Goal: Information Seeking & Learning: Learn about a topic

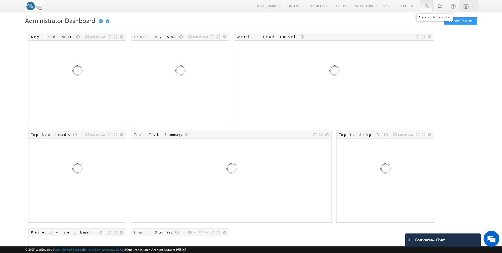
click at [428, 8] on span at bounding box center [426, 6] width 5 height 5
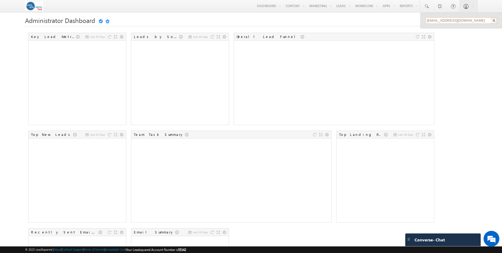
type input "[EMAIL_ADDRESS][DOMAIN_NAME]"
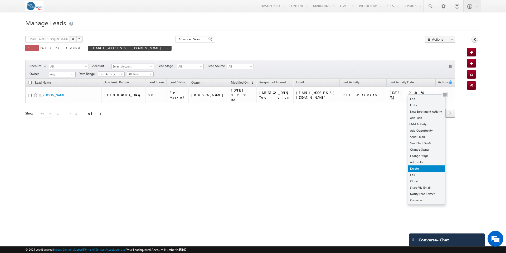
click at [422, 168] on link "Delete" at bounding box center [426, 168] width 37 height 6
checkbox input "true"
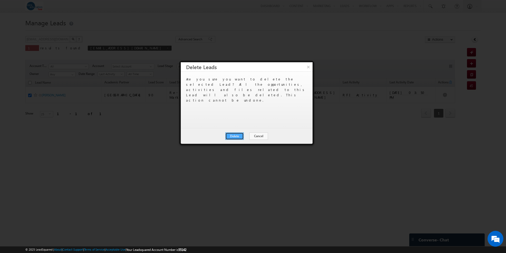
click at [239, 136] on button "Delete" at bounding box center [234, 135] width 18 height 7
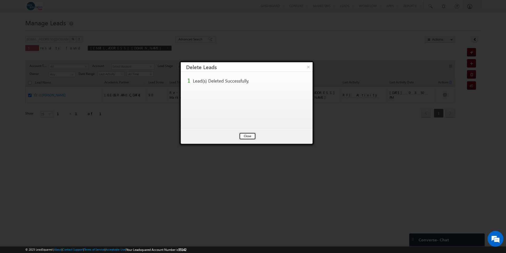
click at [248, 138] on button "Close" at bounding box center [247, 135] width 17 height 7
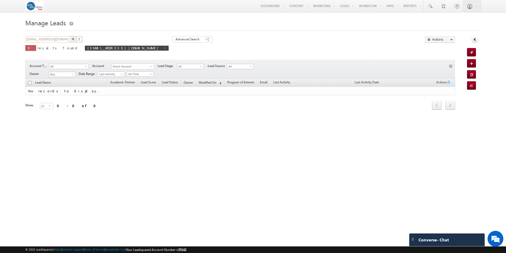
drag, startPoint x: 59, startPoint y: 39, endPoint x: 19, endPoint y: 40, distance: 39.3
click at [19, 40] on body "Menu Sara Kulakoski skula koski -test @core .edu" at bounding box center [253, 74] width 506 height 149
type input "5135441911"
click at [70, 36] on button "button" at bounding box center [73, 39] width 7 height 6
click at [73, 39] on img "button" at bounding box center [73, 39] width 3 height 3
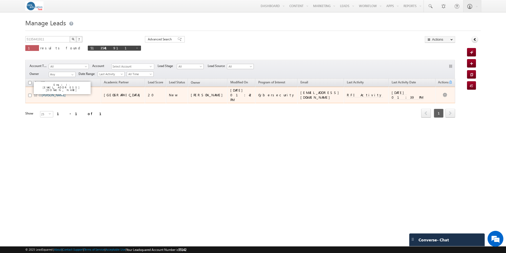
click at [57, 93] on link "[PERSON_NAME]" at bounding box center [54, 95] width 24 height 4
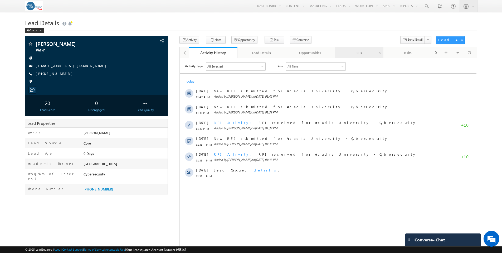
click at [359, 54] on div "RFIs" at bounding box center [359, 53] width 40 height 6
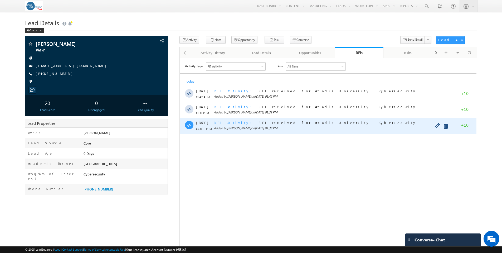
click at [223, 122] on span "RFI Activity" at bounding box center [234, 122] width 41 height 4
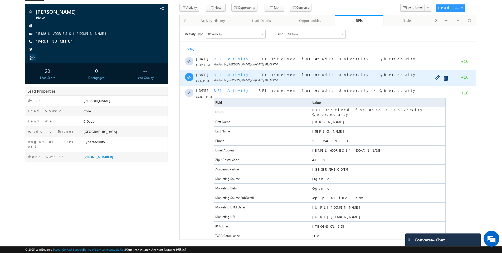
click at [222, 75] on span "RFI Activity" at bounding box center [234, 74] width 41 height 4
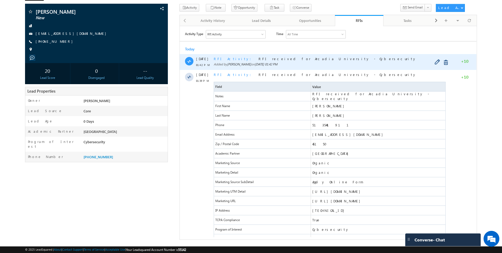
click at [218, 58] on span "RFI Activity" at bounding box center [234, 58] width 41 height 4
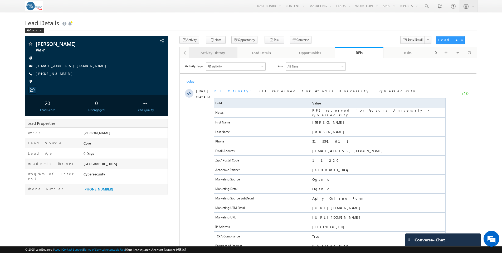
click at [222, 54] on div "Activity History" at bounding box center [213, 53] width 40 height 6
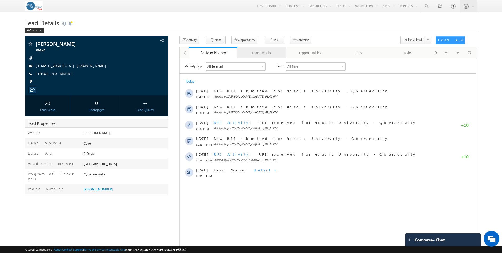
click at [261, 54] on div "Lead Details" at bounding box center [262, 53] width 40 height 6
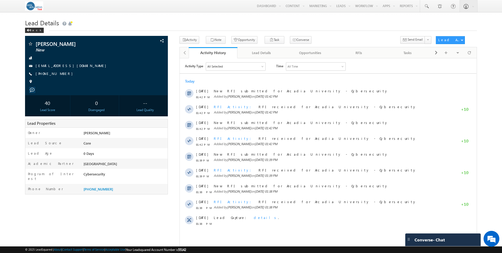
click at [263, 65] on div at bounding box center [262, 66] width 3 height 3
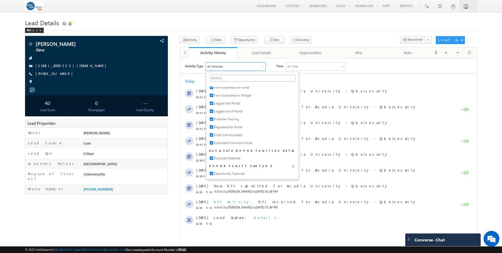
click at [270, 64] on div "Activity Type All Selected Select All Sales Activities 1 Enrollment Activity Op…" at bounding box center [330, 66] width 291 height 8
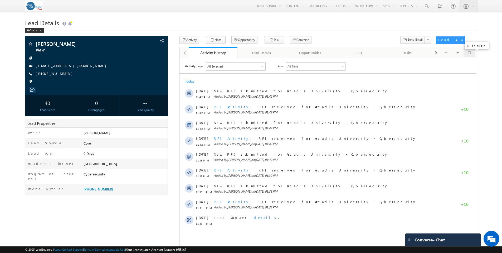
click at [469, 54] on span at bounding box center [468, 52] width 3 height 9
click at [472, 52] on div at bounding box center [469, 52] width 12 height 9
click at [263, 67] on div at bounding box center [262, 66] width 3 height 3
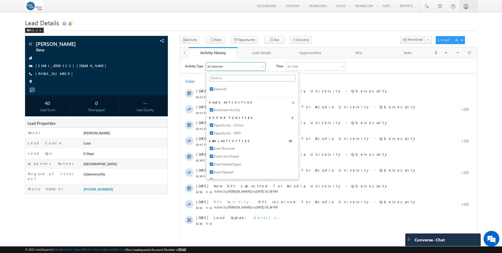
click at [263, 67] on div at bounding box center [262, 66] width 3 height 3
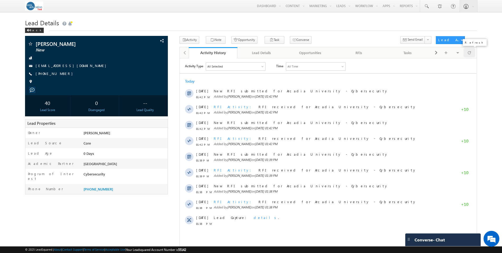
click at [470, 53] on span at bounding box center [468, 52] width 3 height 9
click at [471, 54] on div at bounding box center [469, 52] width 12 height 9
click at [470, 53] on span at bounding box center [468, 52] width 3 height 9
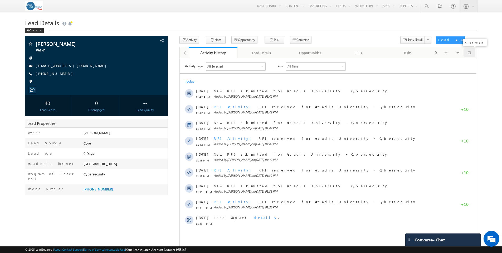
click at [470, 53] on span at bounding box center [468, 52] width 3 height 9
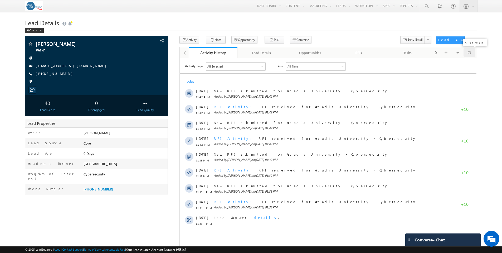
click at [470, 53] on span at bounding box center [468, 52] width 3 height 9
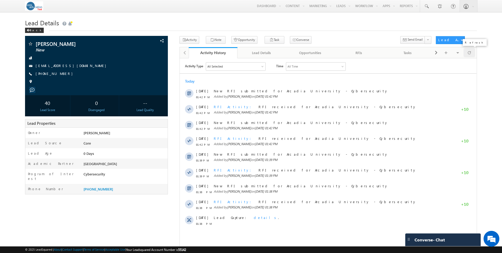
click at [470, 53] on span at bounding box center [468, 52] width 3 height 9
click at [470, 54] on span at bounding box center [468, 52] width 3 height 9
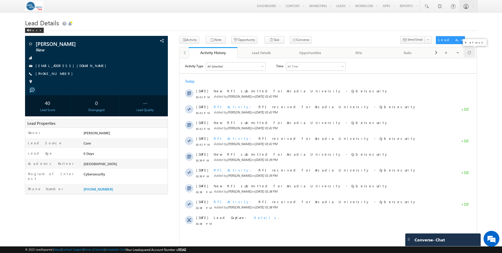
click at [470, 54] on span at bounding box center [468, 52] width 3 height 9
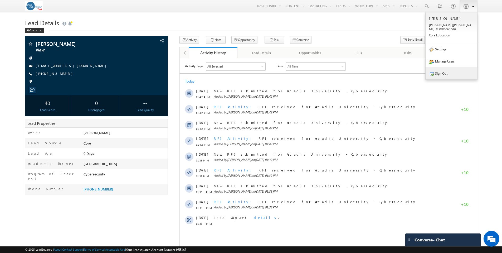
click at [446, 69] on link "Sign Out" at bounding box center [451, 73] width 52 height 12
